Goal: Task Accomplishment & Management: Complete application form

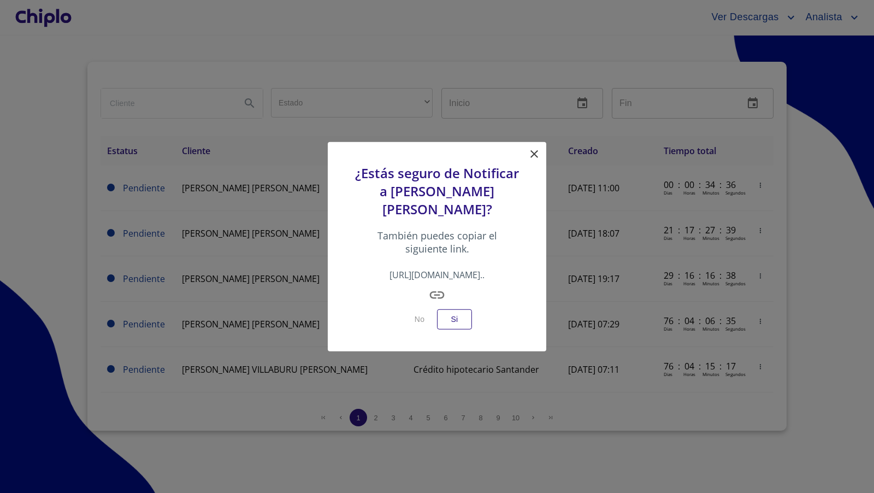
click at [537, 155] on icon at bounding box center [533, 153] width 13 height 13
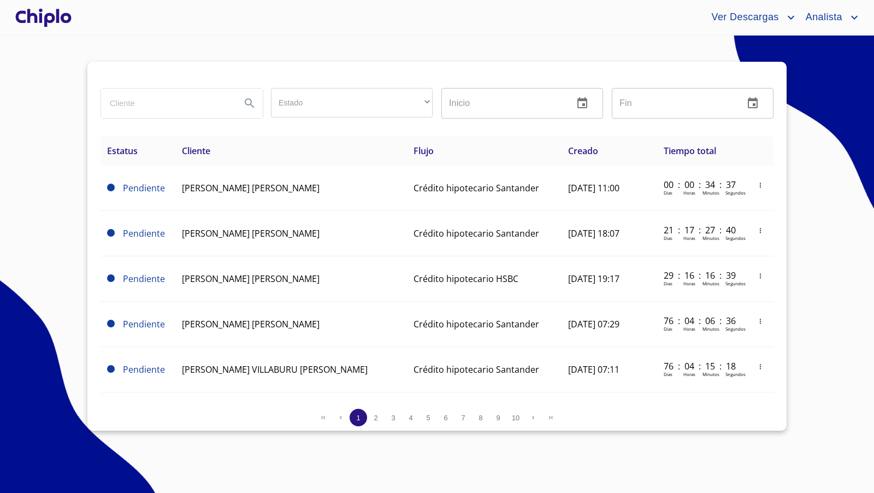
click at [47, 16] on div at bounding box center [43, 17] width 61 height 35
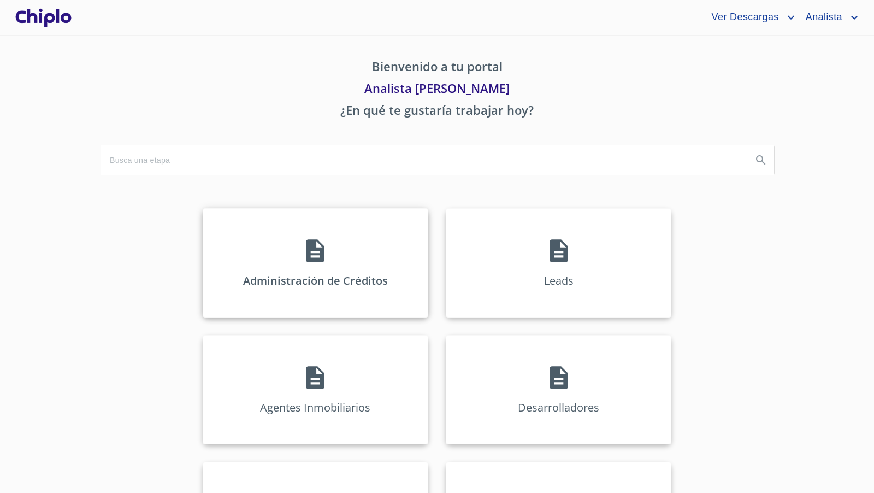
click at [309, 256] on icon at bounding box center [315, 250] width 18 height 23
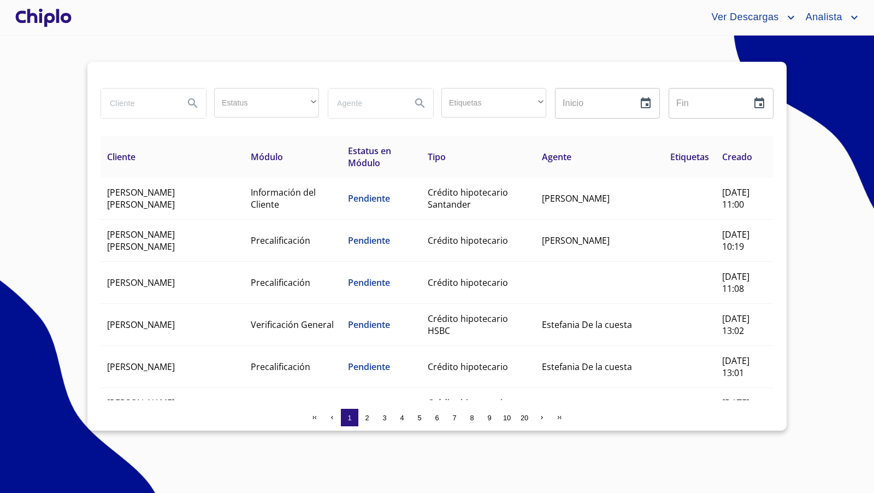
click at [142, 97] on input "search" at bounding box center [138, 102] width 74 height 29
type input "[PERSON_NAME] [PERSON_NAME]"
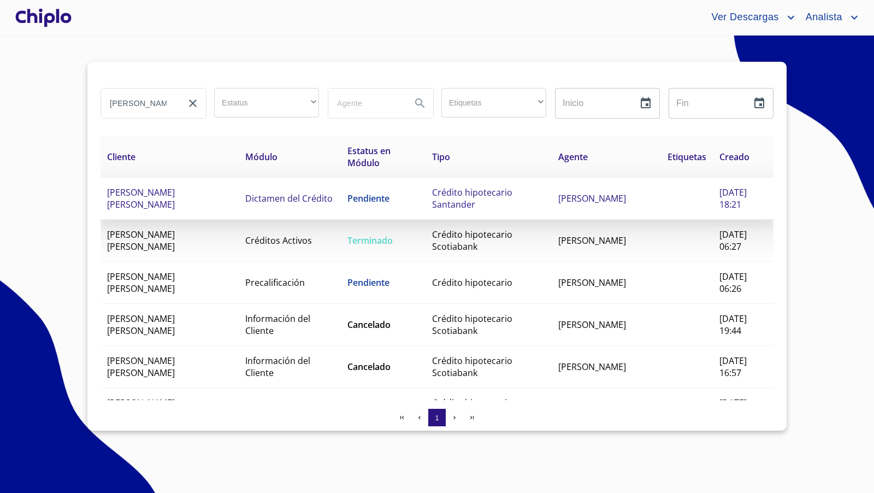
click at [236, 201] on td "[PERSON_NAME] [PERSON_NAME]" at bounding box center [169, 198] width 138 height 42
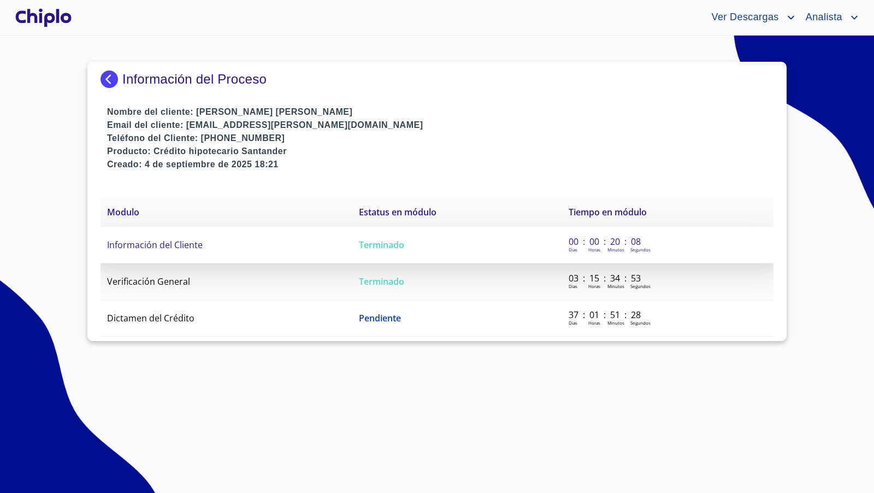
click at [203, 236] on td "Información del Cliente" at bounding box center [226, 245] width 252 height 37
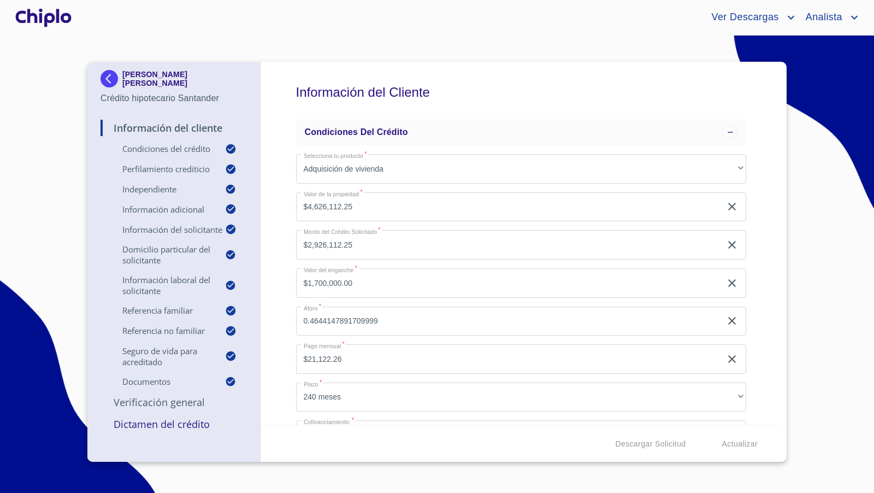
drag, startPoint x: 758, startPoint y: 296, endPoint x: 767, endPoint y: 215, distance: 82.4
click at [758, 296] on div "Información del Cliente Condiciones del Crédito Selecciona tu producto   * Adqu…" at bounding box center [521, 243] width 520 height 363
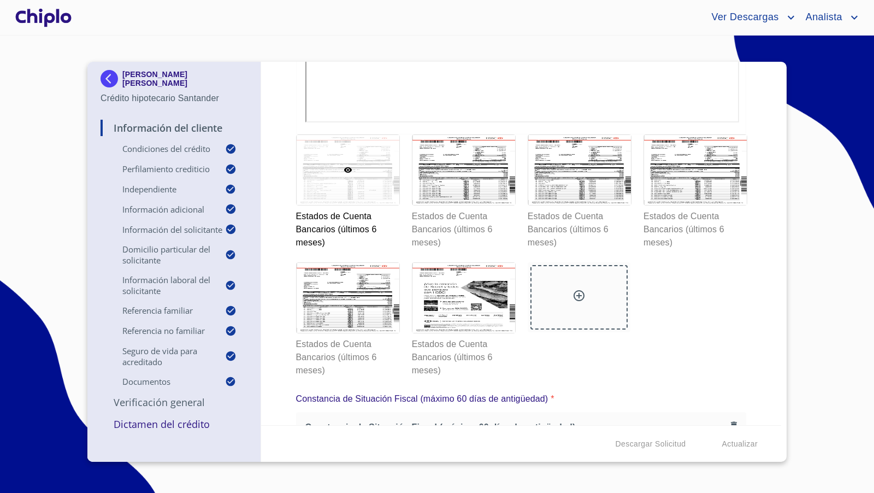
scroll to position [6973, 0]
click at [573, 289] on icon at bounding box center [578, 295] width 13 height 13
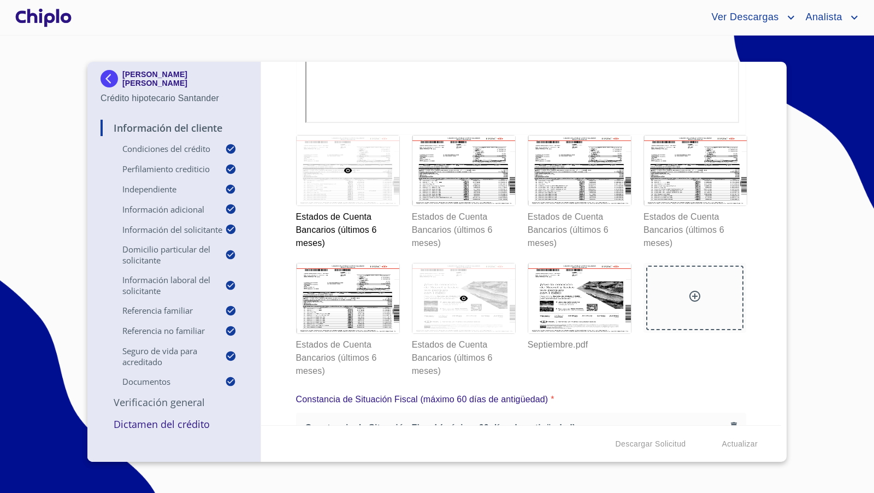
click at [475, 300] on div at bounding box center [463, 298] width 103 height 70
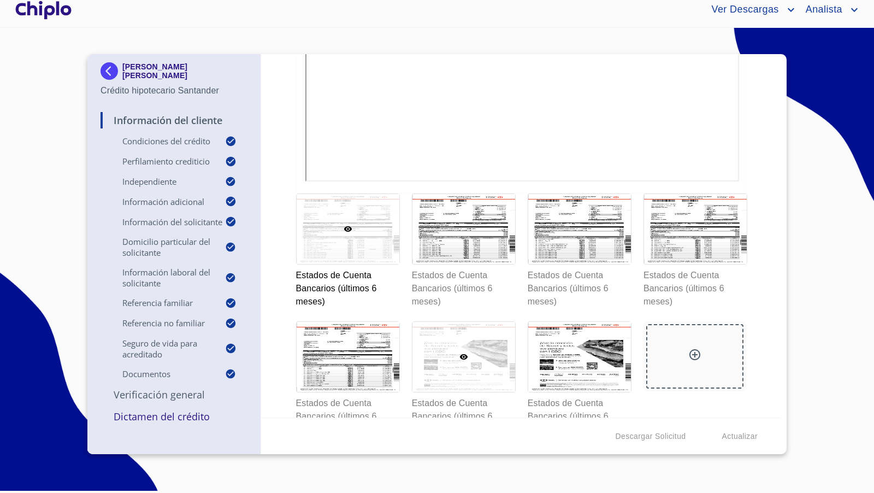
click at [484, 363] on div at bounding box center [463, 357] width 103 height 70
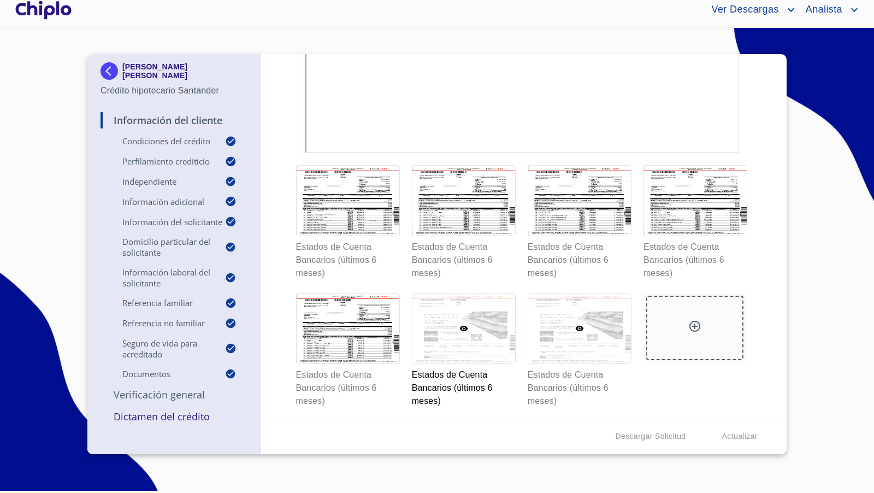
click at [564, 316] on div at bounding box center [579, 328] width 103 height 70
